Goal: Transaction & Acquisition: Purchase product/service

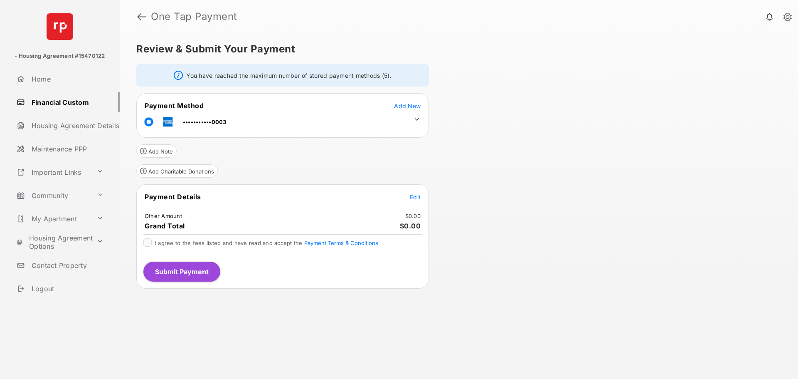
click at [413, 119] on td at bounding box center [414, 117] width 12 height 12
click at [417, 117] on icon at bounding box center [416, 119] width 7 height 7
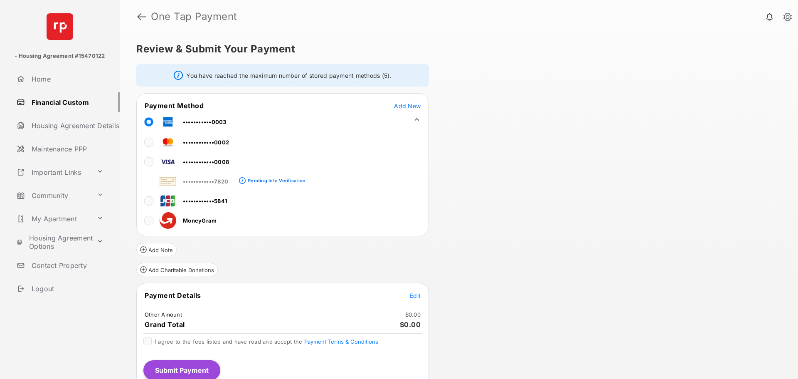
click at [189, 201] on span "••••••••••••5841" at bounding box center [205, 200] width 44 height 7
click at [561, 228] on div "Review & Submit Your Payment You have reached the maximum number of stored paym…" at bounding box center [459, 205] width 678 height 345
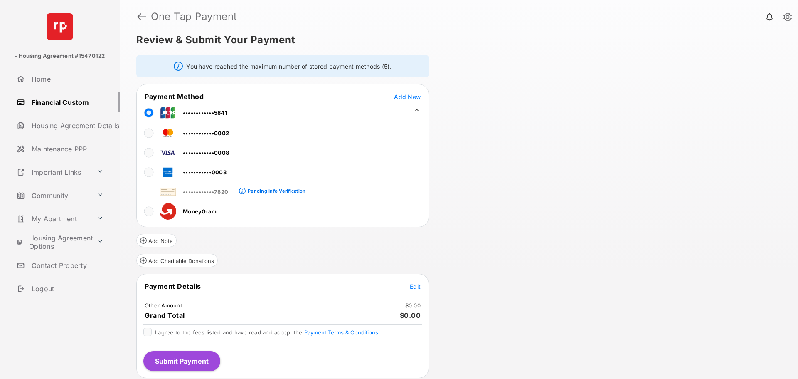
click at [412, 287] on span "Edit" at bounding box center [415, 286] width 11 height 7
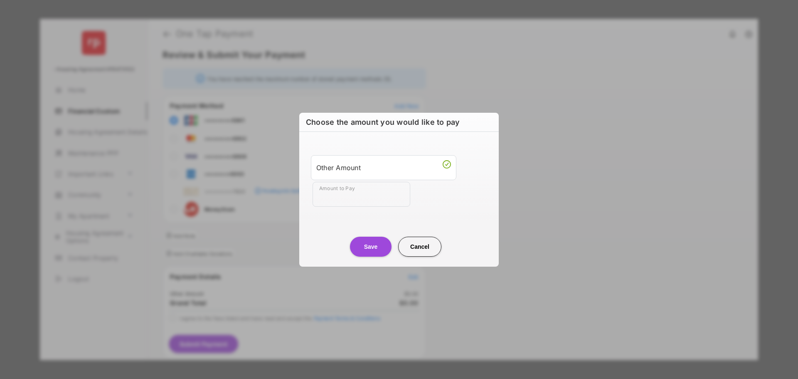
click at [348, 197] on input "Amount to Pay" at bounding box center [361, 194] width 98 height 25
type input "**"
click at [609, 204] on div "Choose the amount you would like to pay Other Amount Amount to Pay ** Save Canc…" at bounding box center [399, 189] width 798 height 379
click at [365, 248] on button "Save" at bounding box center [371, 246] width 42 height 20
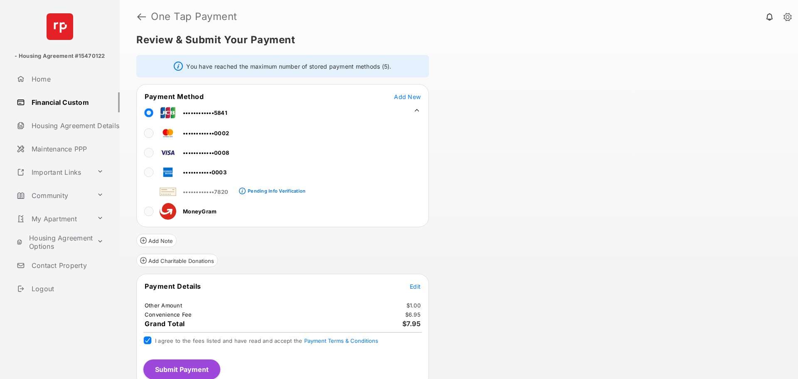
scroll to position [17, 0]
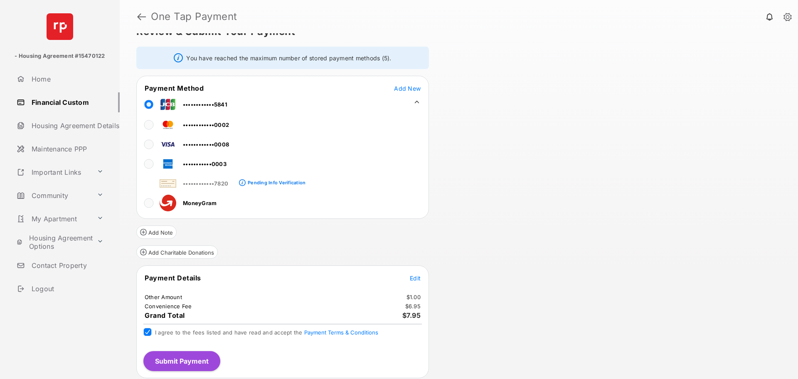
click at [183, 359] on button "Submit Payment" at bounding box center [181, 361] width 77 height 20
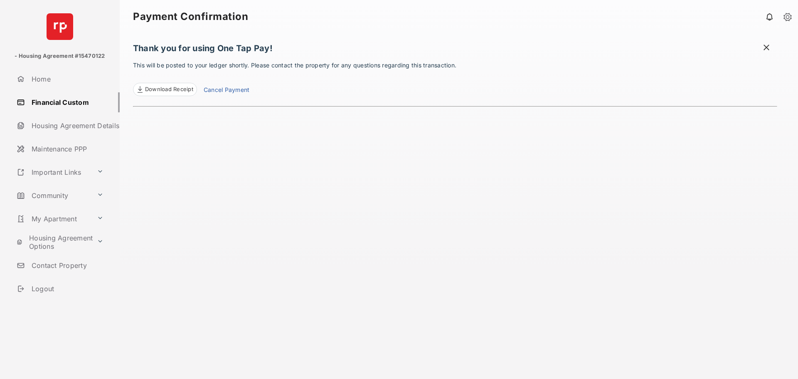
click at [767, 47] on span at bounding box center [766, 48] width 8 height 10
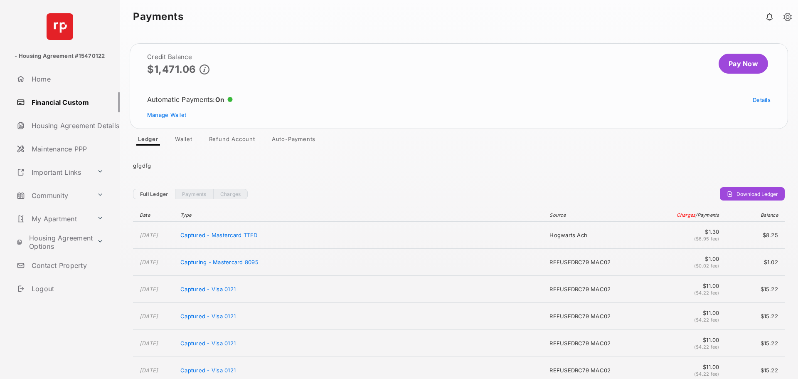
click at [198, 194] on link "Payments" at bounding box center [194, 194] width 38 height 10
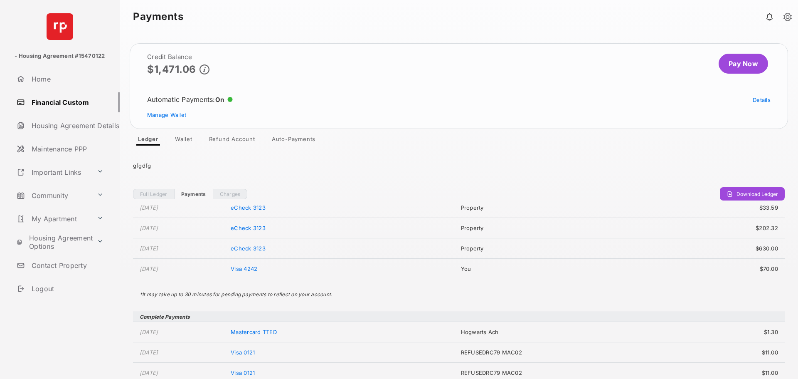
scroll to position [319, 0]
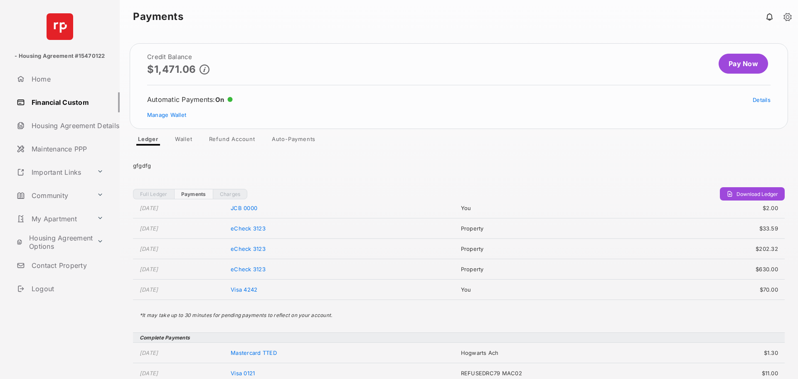
click at [732, 68] on link "Pay Now" at bounding box center [742, 64] width 49 height 20
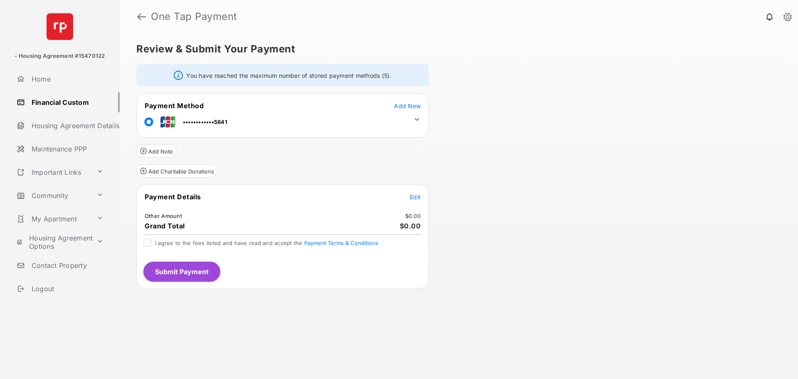
click at [416, 121] on icon at bounding box center [416, 119] width 7 height 7
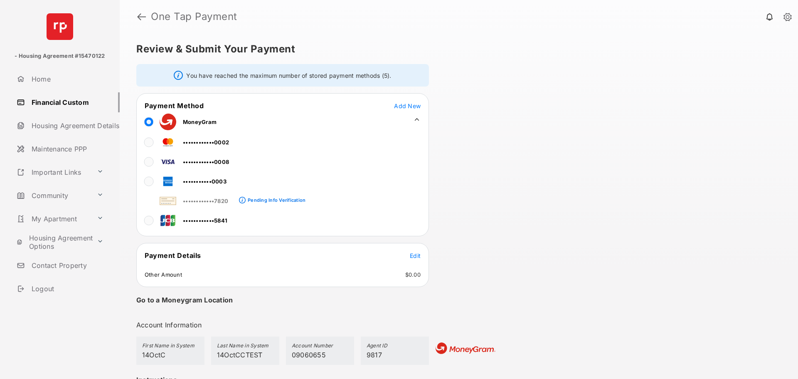
click at [415, 256] on span "Edit" at bounding box center [415, 255] width 11 height 7
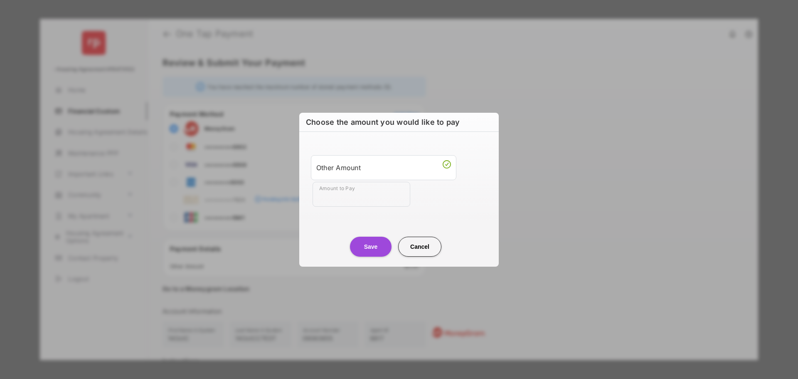
click at [339, 204] on input "Amount to Pay" at bounding box center [361, 194] width 98 height 25
type input "**"
click at [363, 245] on button "Save" at bounding box center [371, 246] width 42 height 20
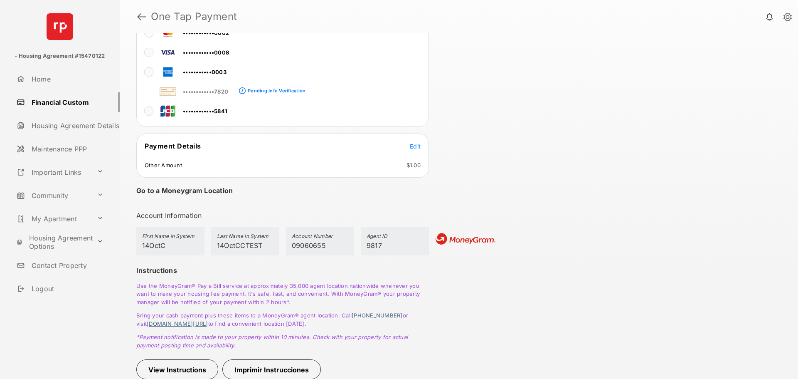
scroll to position [111, 0]
click at [161, 239] on h5 "First Name in System" at bounding box center [170, 235] width 57 height 8
click at [244, 368] on button "Imprimir Instrucciones" at bounding box center [271, 368] width 98 height 20
